Goal: Information Seeking & Learning: Learn about a topic

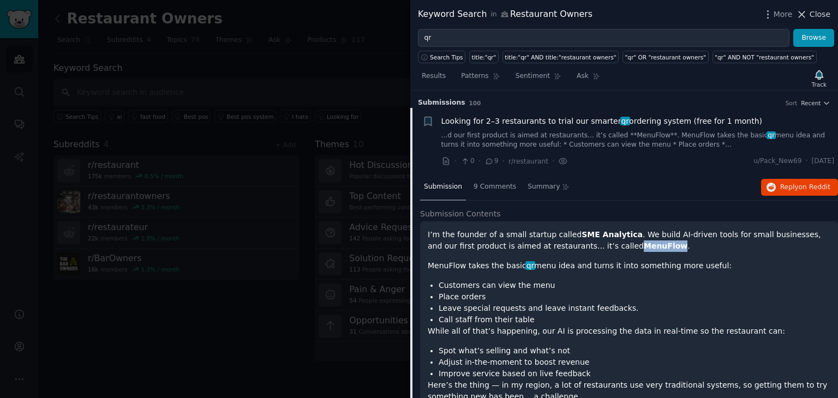
click at [822, 14] on span "Close" at bounding box center [819, 14] width 21 height 11
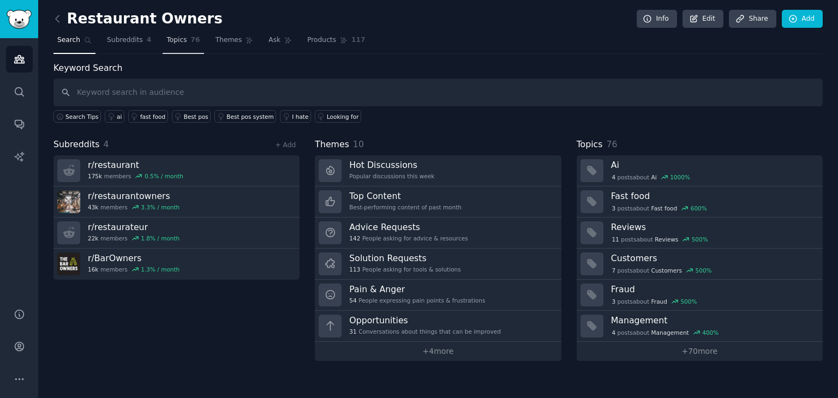
click at [191, 43] on span "76" at bounding box center [195, 40] width 9 height 10
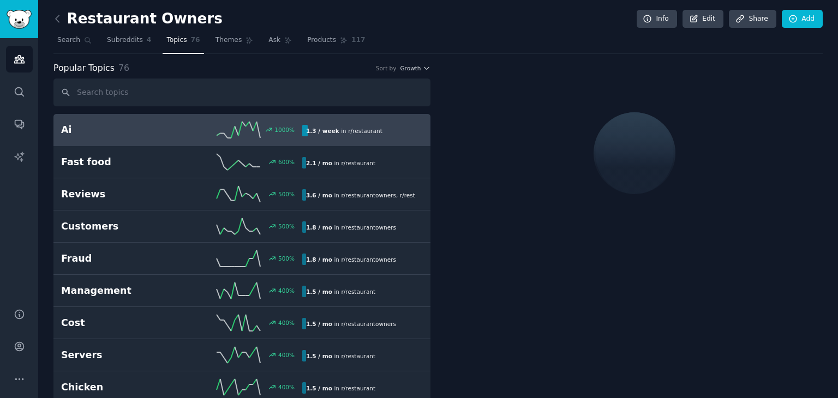
click at [112, 140] on link "Ai 1000 % 1.3 / week in r/ restaurant" at bounding box center [241, 130] width 377 height 32
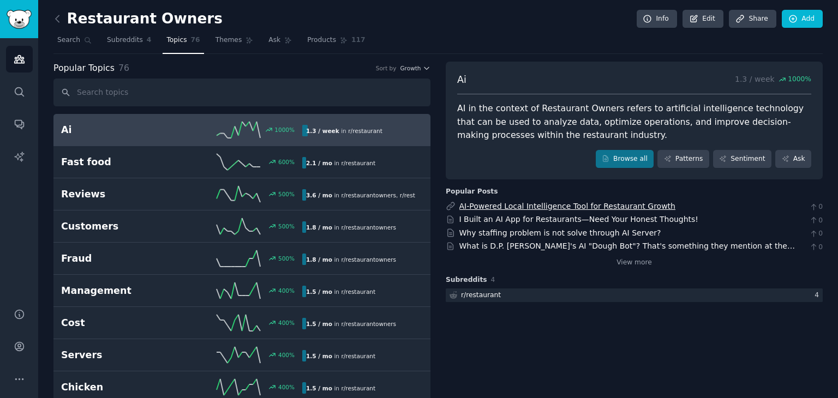
click at [512, 204] on link "AI-Powered Local Intelligence Tool for Restaurant Growth" at bounding box center [567, 206] width 216 height 9
click at [530, 220] on link "I Built an AI App for Restaurants—Need Your Honest Thoughts!" at bounding box center [578, 219] width 239 height 9
